Goal: Find specific page/section: Find specific page/section

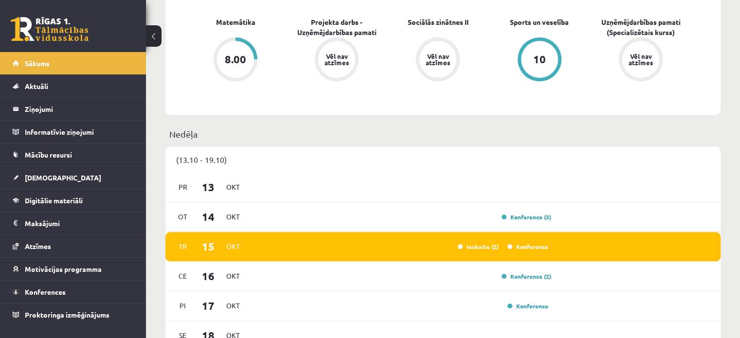
scroll to position [406, 0]
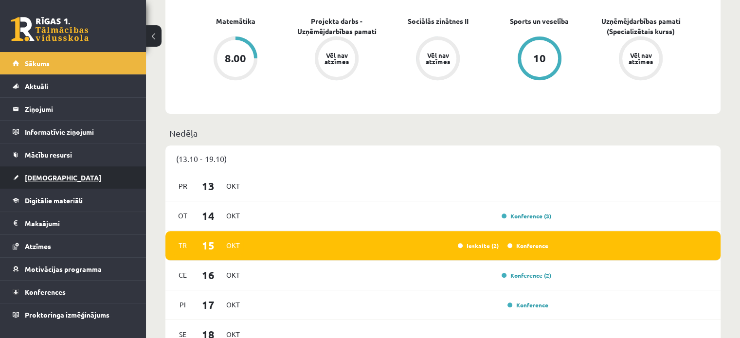
click at [46, 175] on span "[DEMOGRAPHIC_DATA]" at bounding box center [63, 177] width 76 height 9
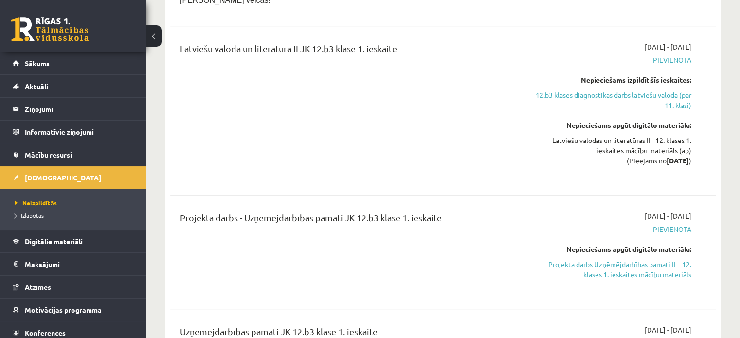
scroll to position [461, 0]
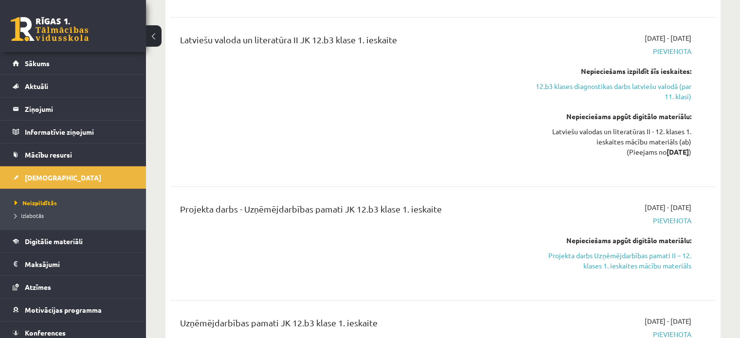
click at [581, 46] on span "Pievienota" at bounding box center [611, 51] width 161 height 10
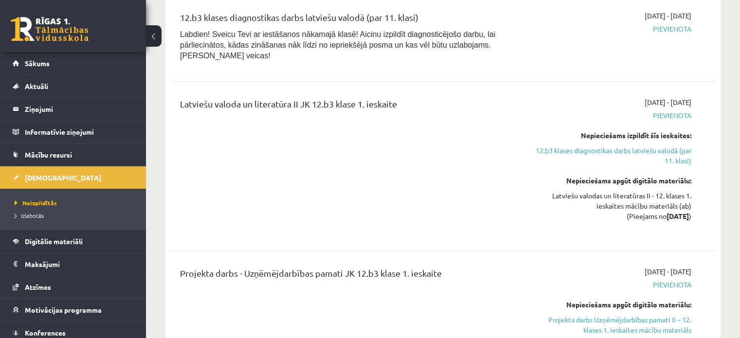
scroll to position [396, 0]
click at [45, 155] on span "Mācību resursi" at bounding box center [48, 154] width 47 height 9
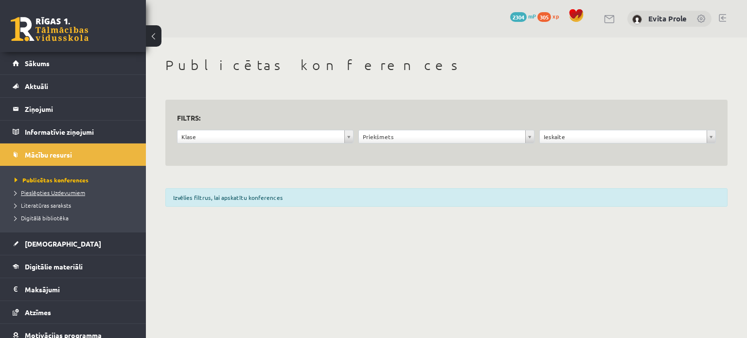
click at [62, 193] on span "Pieslēgties Uzdevumiem" at bounding box center [50, 193] width 71 height 8
